Goal: Task Accomplishment & Management: Manage account settings

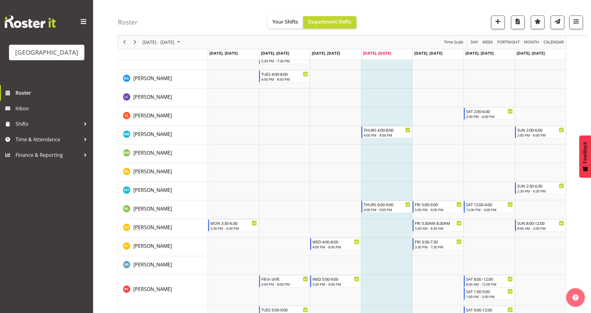
scroll to position [530, 0]
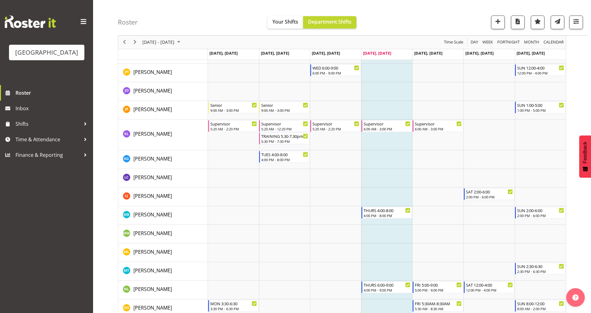
drag, startPoint x: 595, startPoint y: 63, endPoint x: 577, endPoint y: 206, distance: 144.3
click at [577, 206] on div "August 11 - 17, 2025 Today Day Week Fortnight Month calendar Month Agenda Time …" at bounding box center [354, 51] width 473 height 1049
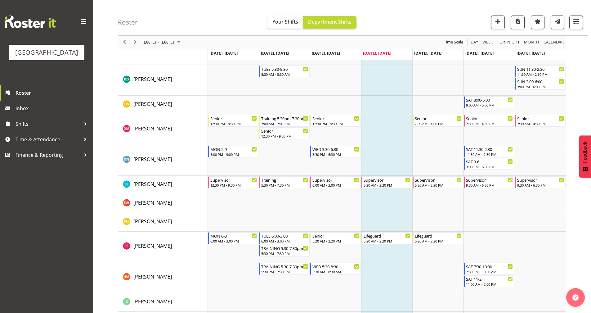
scroll to position [183, 0]
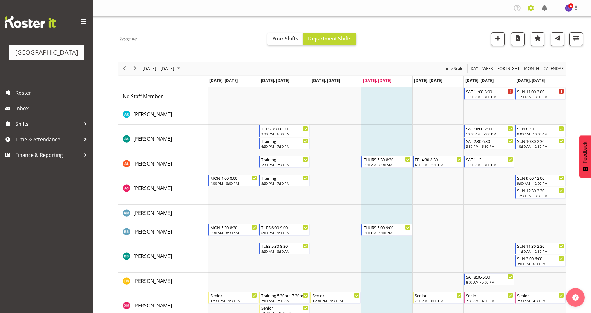
click at [527, 8] on span at bounding box center [531, 8] width 10 height 10
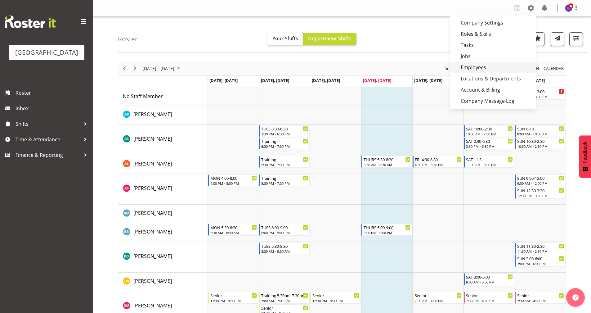
click at [482, 64] on link "Employees" at bounding box center [493, 67] width 86 height 11
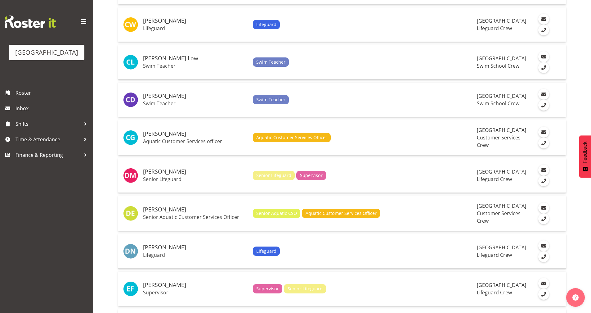
scroll to position [673, 0]
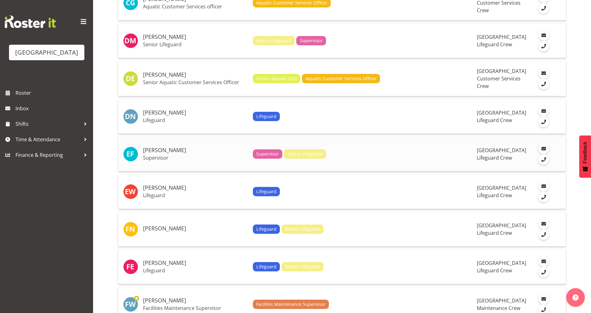
click at [174, 156] on p "Supervisor" at bounding box center [195, 158] width 105 height 6
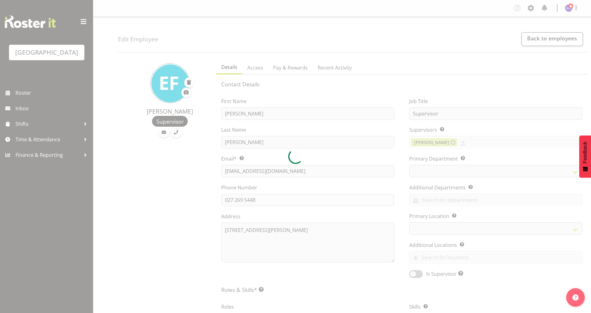
select select
select select "114"
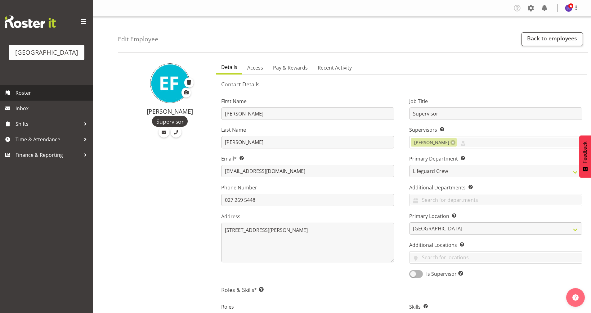
click at [38, 95] on span "Roster" at bounding box center [53, 92] width 75 height 9
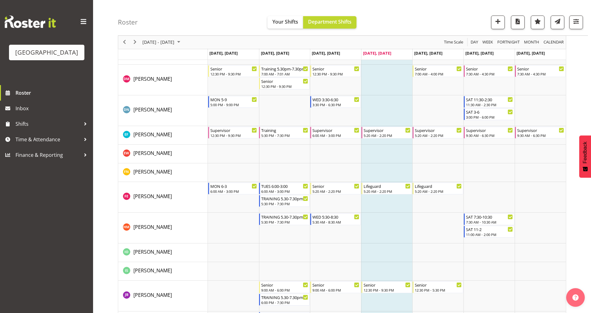
scroll to position [231, 0]
